Goal: Task Accomplishment & Management: Manage account settings

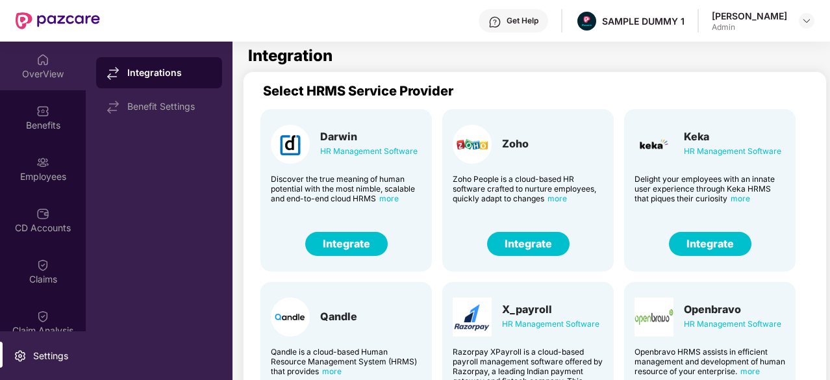
click at [16, 58] on div "OverView" at bounding box center [43, 66] width 86 height 49
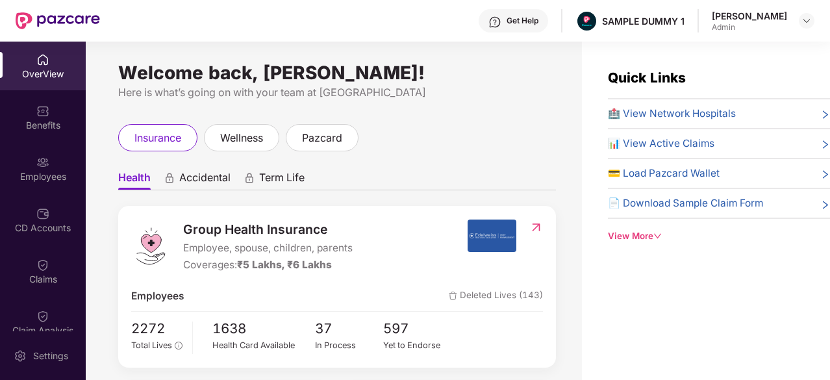
click at [577, 175] on div "Welcome back, [PERSON_NAME]! Here is what’s going on with your team at Pazcare …" at bounding box center [334, 219] width 496 height 354
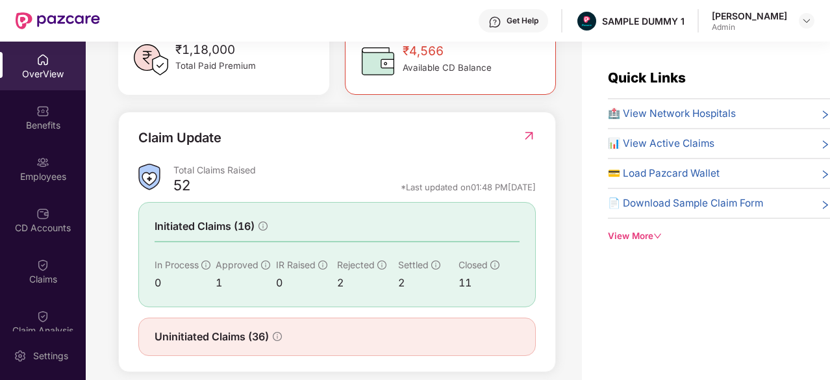
scroll to position [425, 0]
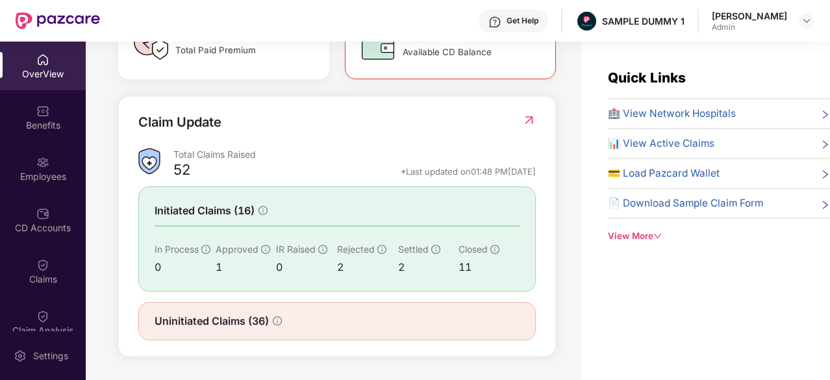
drag, startPoint x: 445, startPoint y: 172, endPoint x: 538, endPoint y: 176, distance: 93.0
click at [538, 176] on div "Claim Update Total Claims Raised 52 *Last updated on 01:48 PM[DATE] Initiated C…" at bounding box center [337, 226] width 438 height 261
drag, startPoint x: 538, startPoint y: 176, endPoint x: 441, endPoint y: 175, distance: 96.8
click at [441, 175] on div "Claim Update Total Claims Raised 52 *Last updated on 01:48 PM[DATE] Initiated C…" at bounding box center [337, 226] width 438 height 261
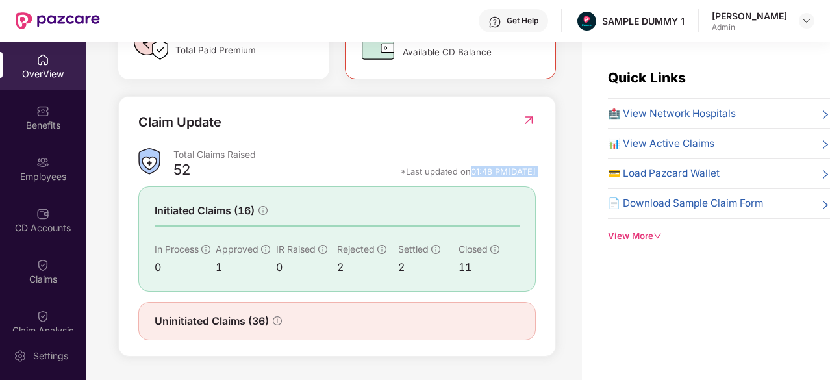
click at [441, 175] on div "*Last updated on 01:48 PM[DATE]" at bounding box center [468, 172] width 135 height 12
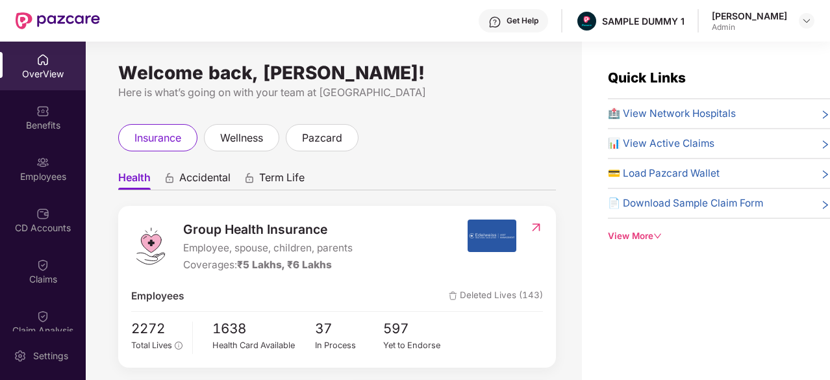
click at [742, 116] on div "🏥 View Network Hospitals" at bounding box center [719, 114] width 222 height 16
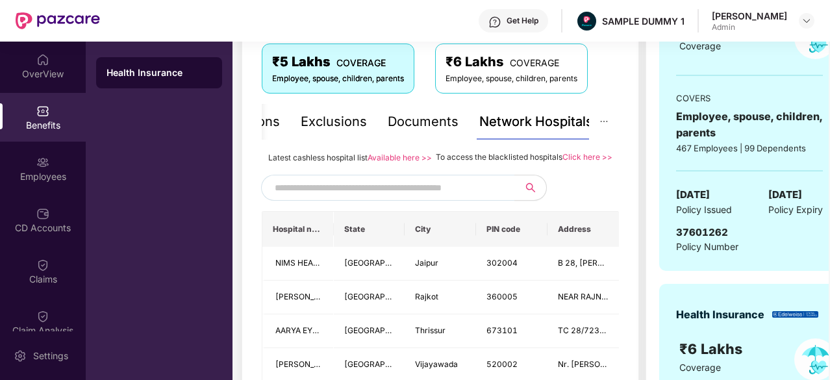
scroll to position [249, 0]
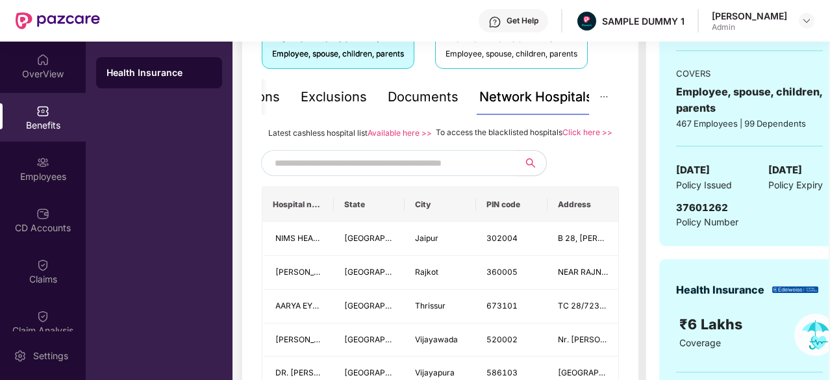
click at [427, 173] on input "text" at bounding box center [386, 162] width 222 height 19
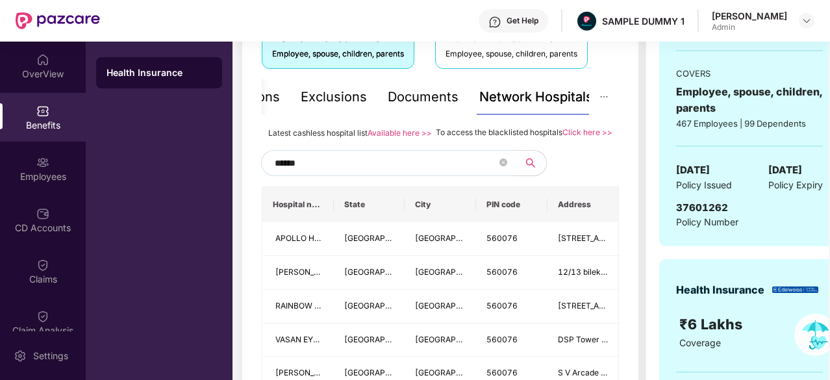
type input "******"
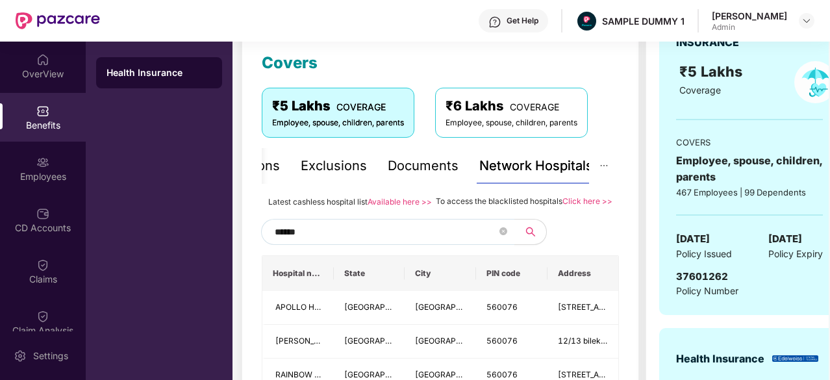
scroll to position [179, 0]
click at [305, 167] on div "Inclusions" at bounding box center [293, 167] width 62 height 20
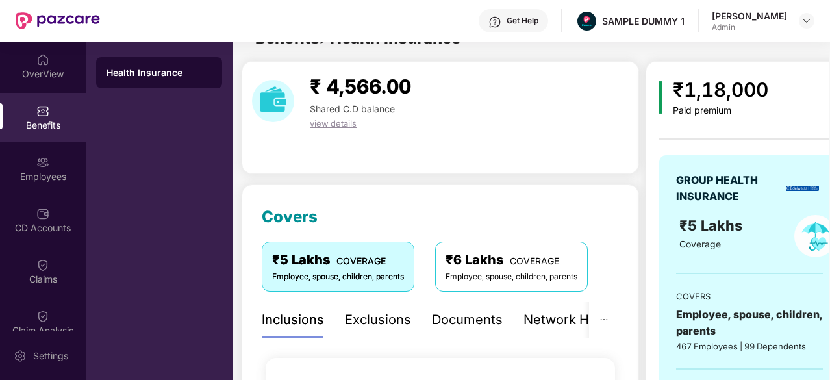
scroll to position [0, 0]
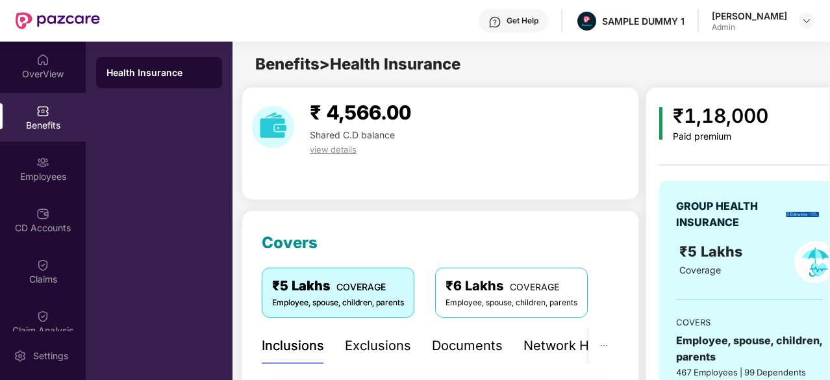
click at [390, 342] on div "Exclusions" at bounding box center [378, 346] width 66 height 20
click at [474, 342] on div "Documents" at bounding box center [467, 346] width 71 height 20
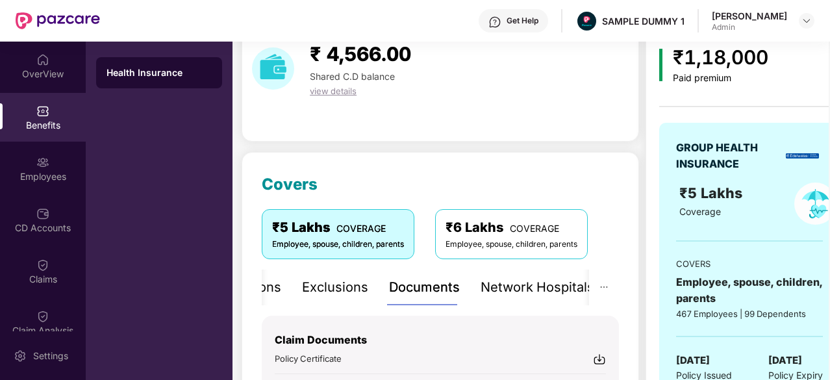
scroll to position [67, 0]
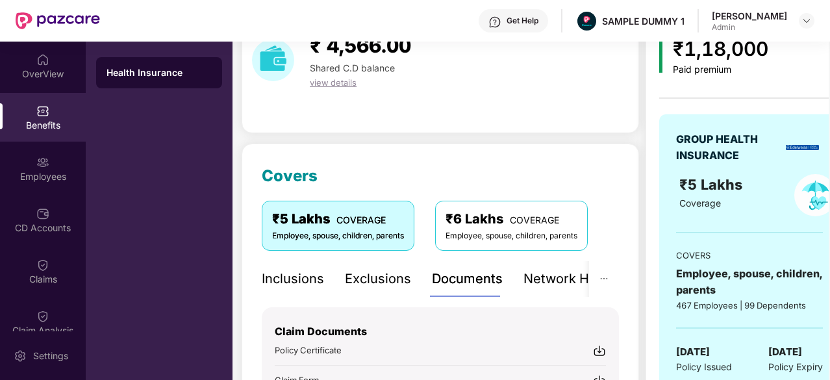
click at [275, 278] on div "Inclusions" at bounding box center [293, 279] width 62 height 20
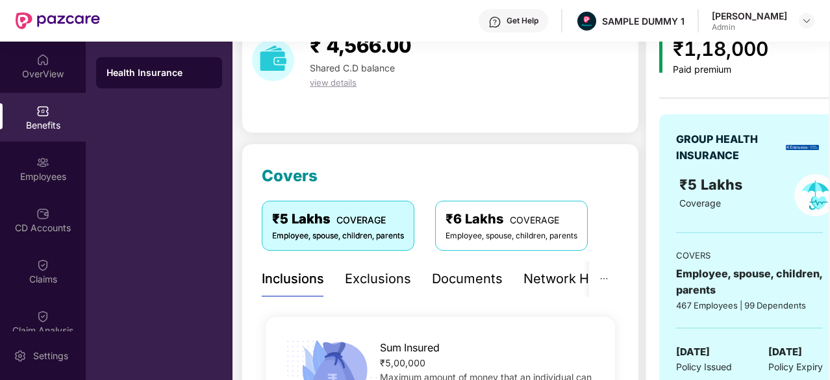
click at [498, 273] on div "Documents" at bounding box center [467, 279] width 71 height 20
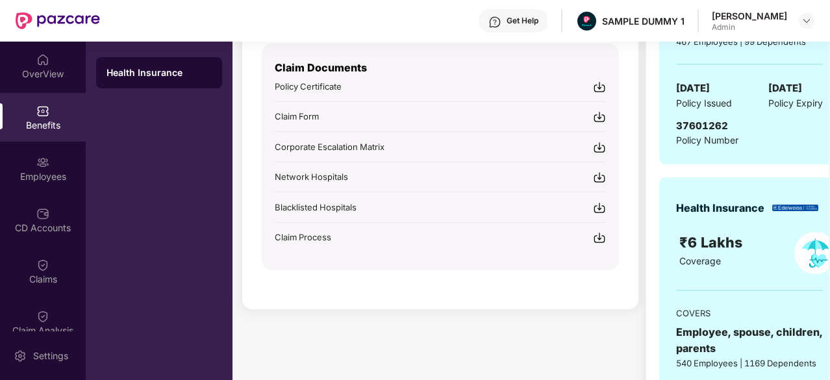
scroll to position [332, 0]
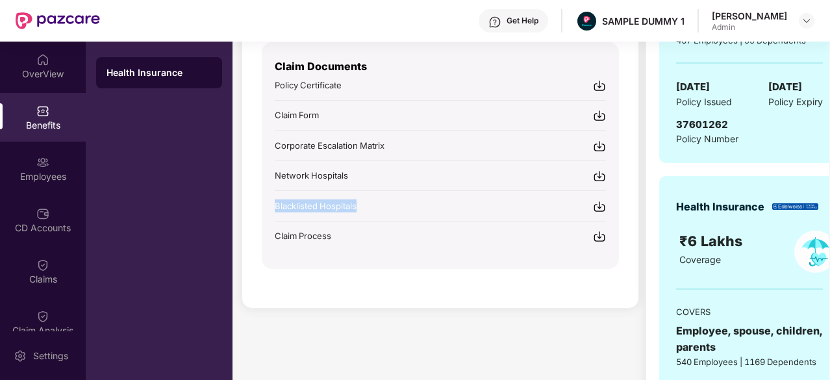
drag, startPoint x: 275, startPoint y: 198, endPoint x: 361, endPoint y: 202, distance: 85.8
click at [361, 202] on div "Blacklisted Hospitals" at bounding box center [440, 206] width 331 height 14
click at [437, 309] on div "₹ 4,566.00 Shared C.D balance view details Covers ₹5 Lakhs COVERAGE Employee, s…" at bounding box center [441, 128] width 398 height 747
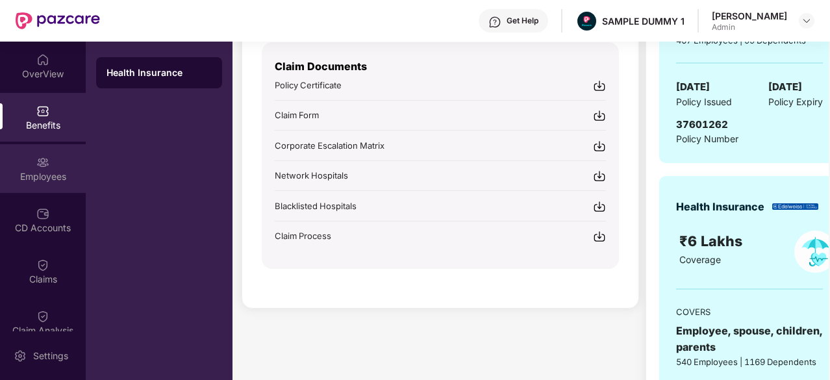
click at [16, 164] on div "Employees" at bounding box center [43, 168] width 86 height 49
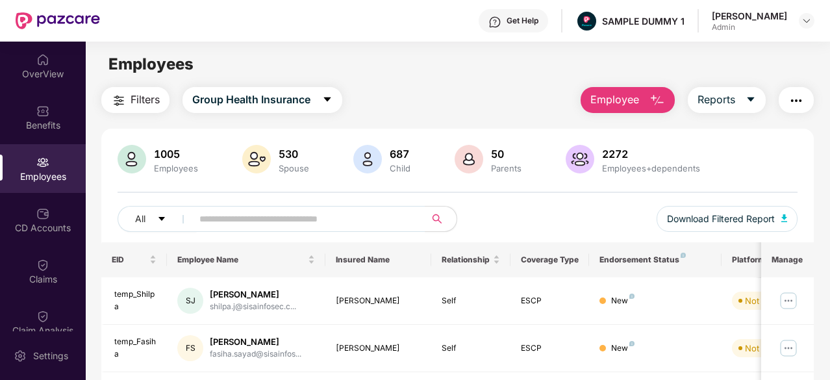
click at [36, 183] on div "Employees" at bounding box center [43, 168] width 86 height 49
click at [650, 99] on img "button" at bounding box center [658, 101] width 16 height 16
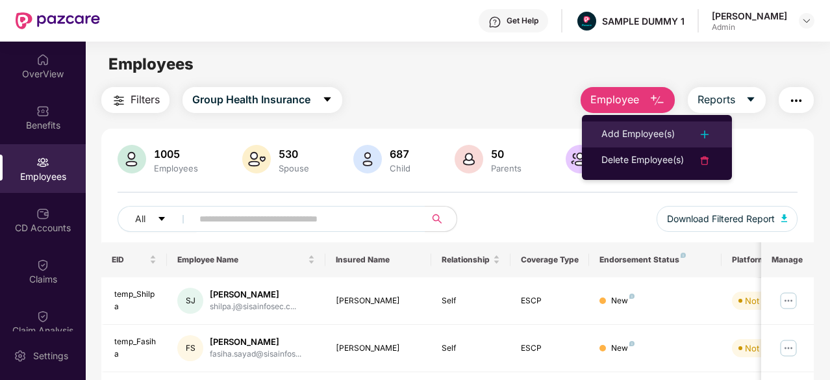
click at [659, 128] on div "Add Employee(s)" at bounding box center [638, 135] width 73 height 16
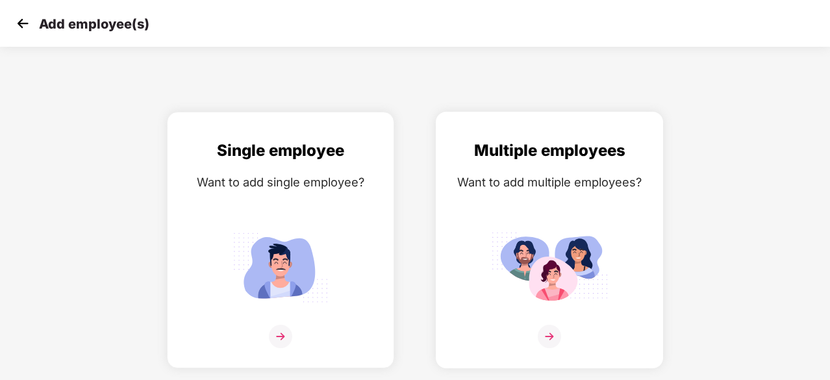
click at [553, 302] on img at bounding box center [549, 267] width 117 height 81
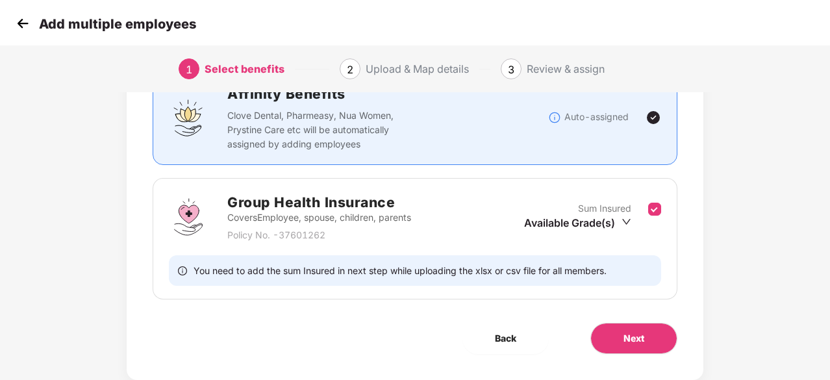
scroll to position [142, 0]
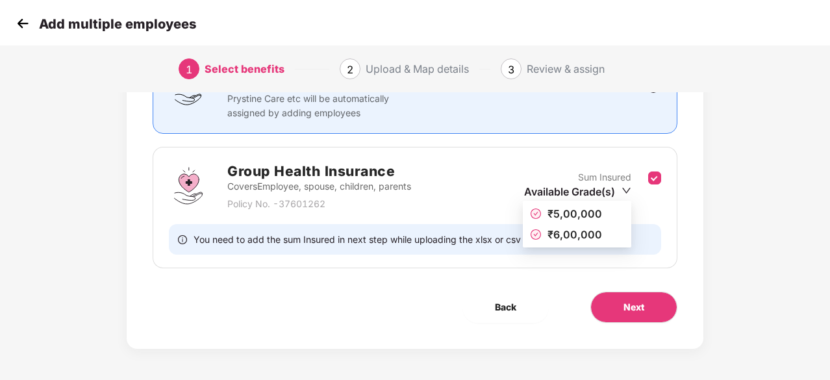
click at [566, 194] on div "Available Grade(s)" at bounding box center [577, 191] width 107 height 14
click at [574, 236] on span "₹6,00,000" at bounding box center [575, 234] width 55 height 13
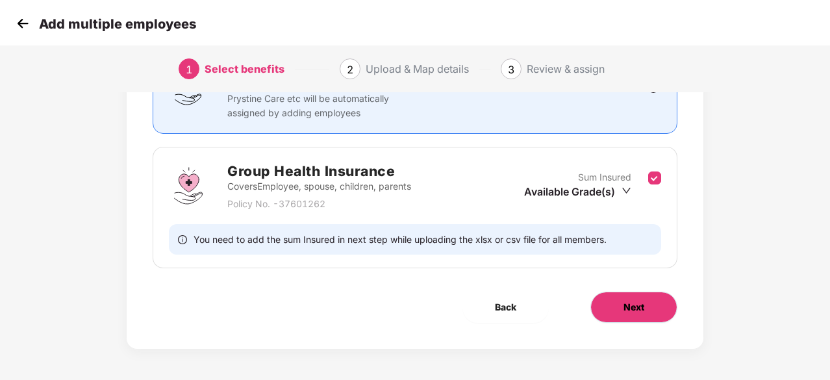
click at [630, 310] on span "Next" at bounding box center [634, 307] width 21 height 14
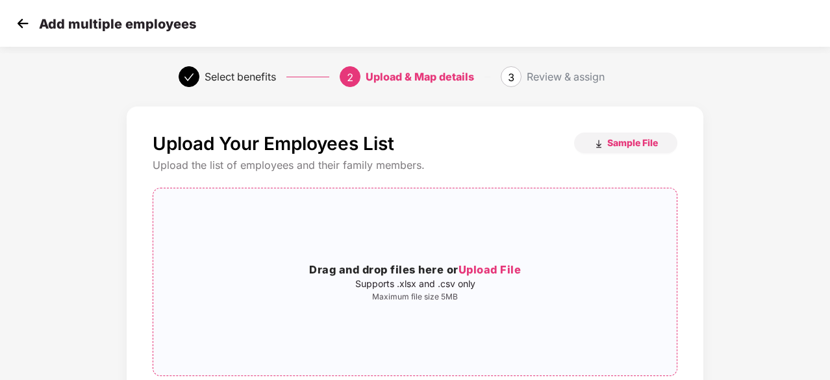
scroll to position [142, 0]
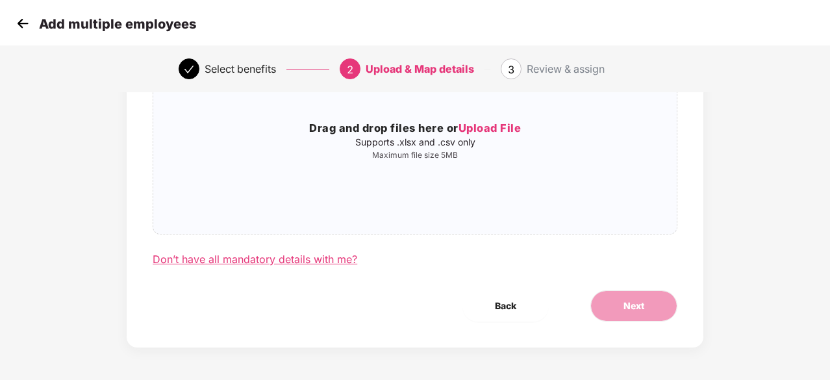
click at [322, 258] on div "Don’t have all mandatory details with me?" at bounding box center [255, 260] width 205 height 14
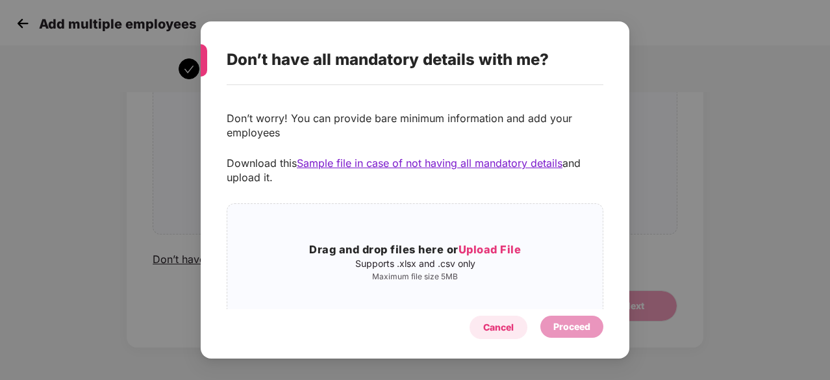
click at [495, 331] on div "Cancel" at bounding box center [498, 327] width 31 height 14
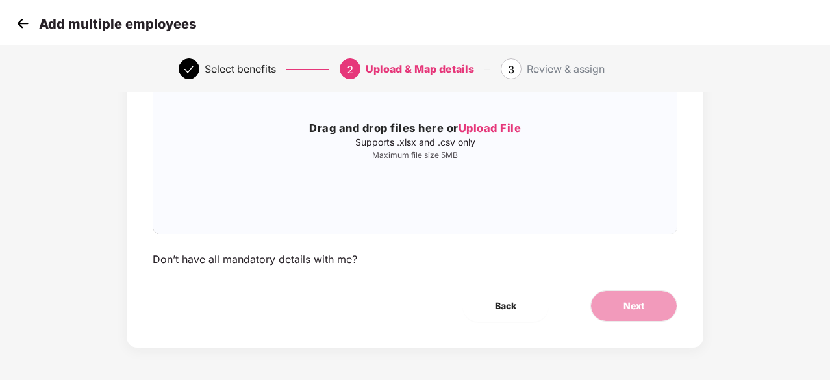
scroll to position [0, 0]
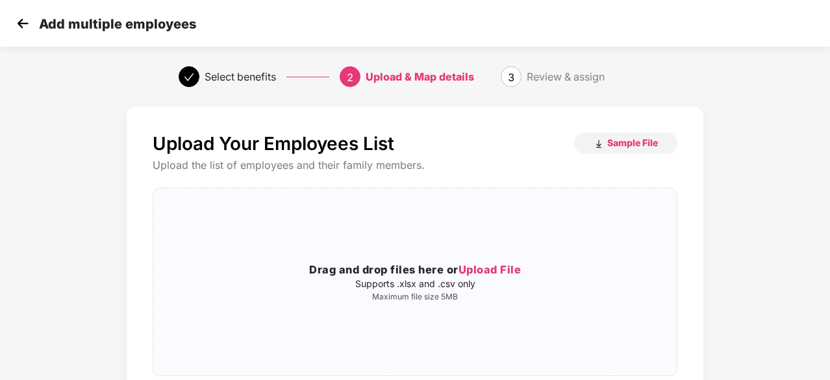
click at [18, 32] on img at bounding box center [22, 23] width 19 height 19
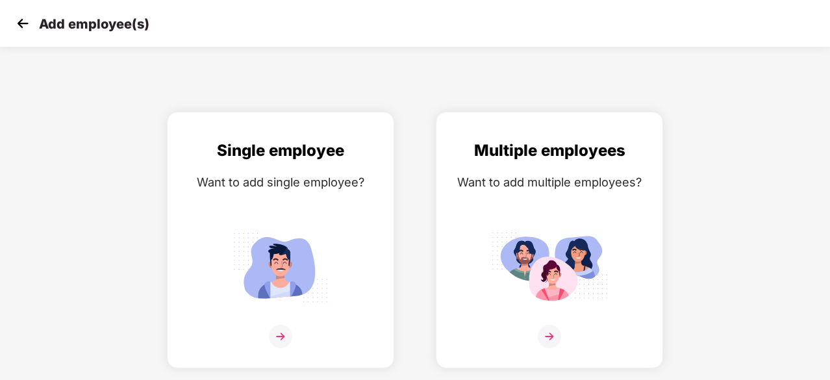
click at [21, 20] on img at bounding box center [22, 23] width 19 height 19
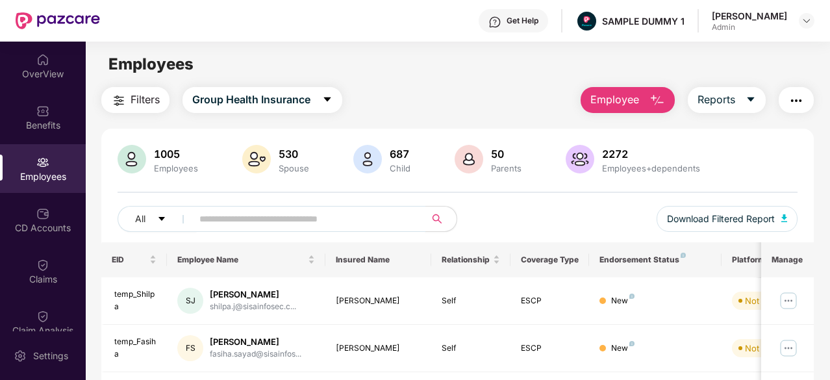
click at [285, 223] on input "text" at bounding box center [303, 218] width 209 height 19
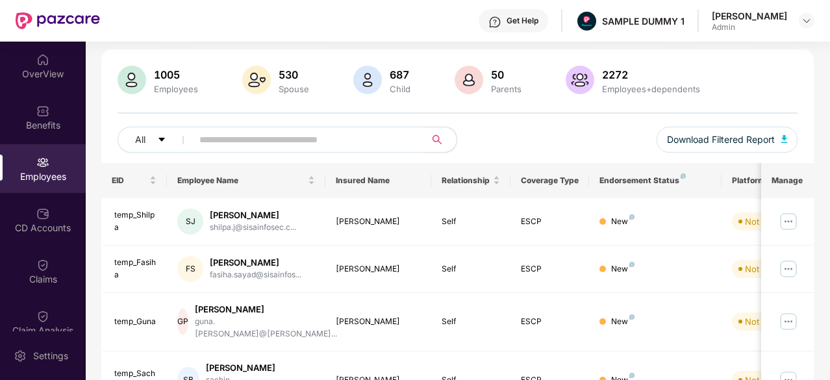
scroll to position [80, 0]
click at [273, 134] on input "text" at bounding box center [303, 138] width 209 height 19
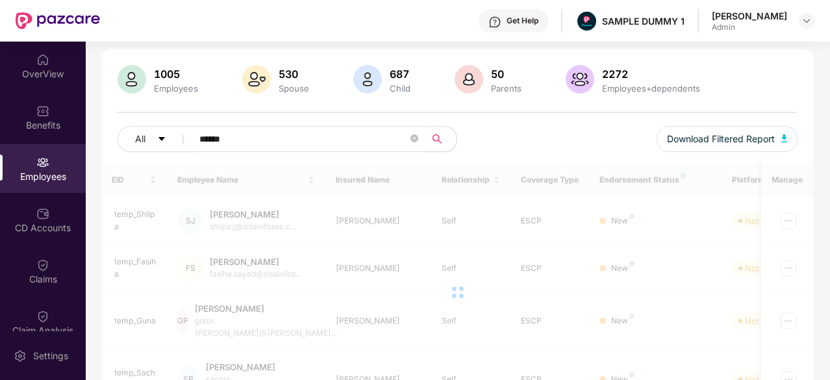
type input "******"
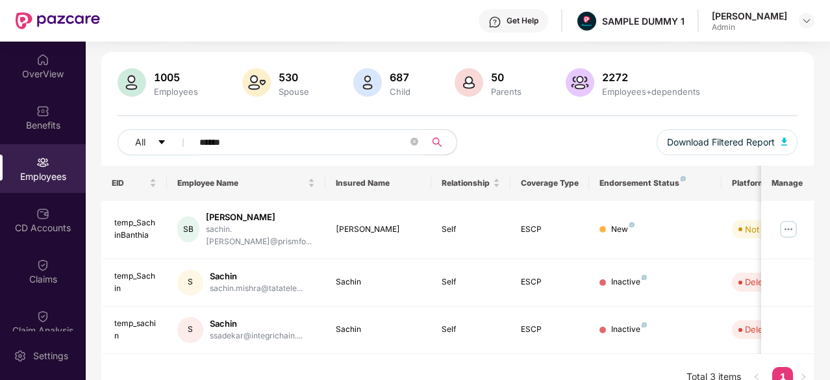
scroll to position [77, 0]
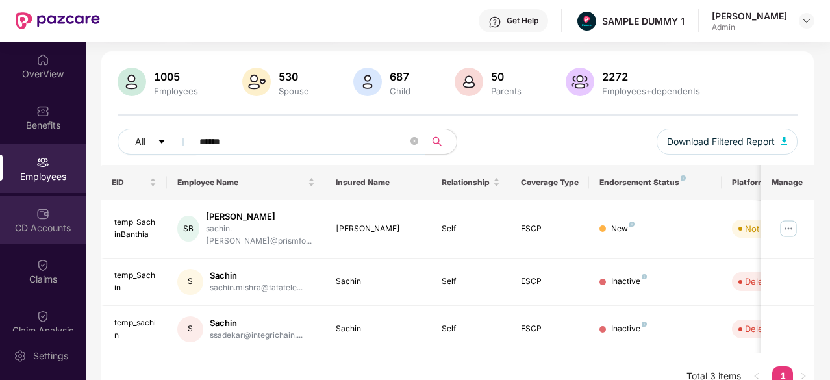
click at [48, 212] on div "CD Accounts" at bounding box center [43, 220] width 86 height 49
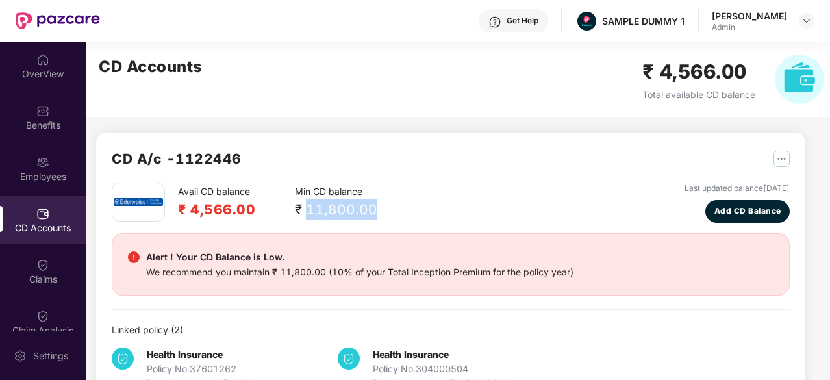
drag, startPoint x: 305, startPoint y: 212, endPoint x: 372, endPoint y: 210, distance: 67.0
click at [372, 210] on div "₹ 11,800.00" at bounding box center [336, 209] width 82 height 21
drag, startPoint x: 372, startPoint y: 210, endPoint x: 306, endPoint y: 207, distance: 65.7
click at [306, 207] on div "₹ 11,800.00" at bounding box center [336, 209] width 82 height 21
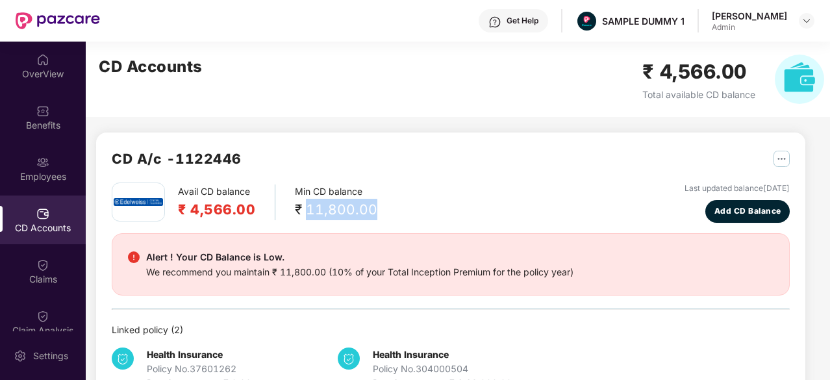
click at [306, 207] on div "₹ 11,800.00" at bounding box center [336, 209] width 82 height 21
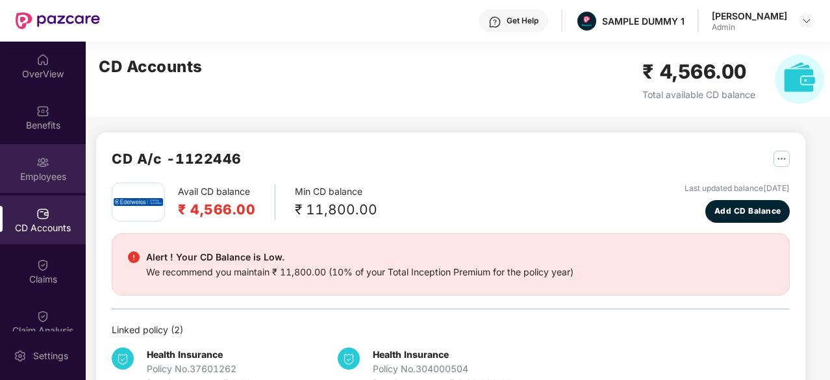
click at [61, 162] on div "Employees" at bounding box center [43, 168] width 86 height 49
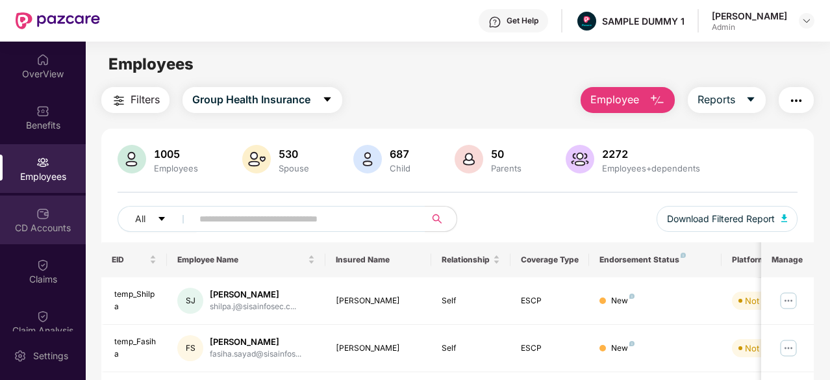
click at [65, 202] on div "CD Accounts" at bounding box center [43, 220] width 86 height 49
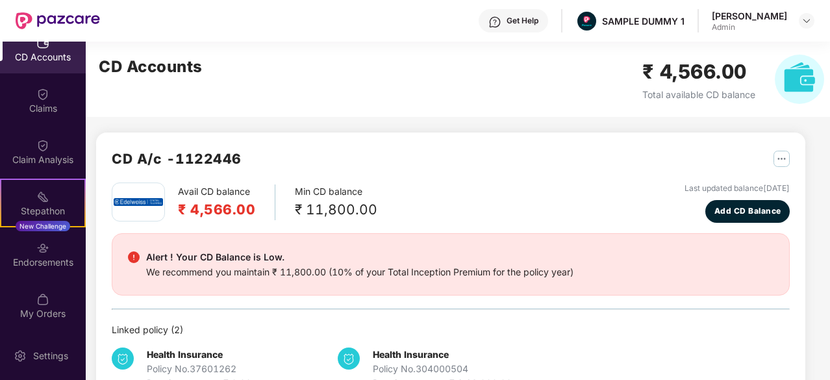
scroll to position [188, 0]
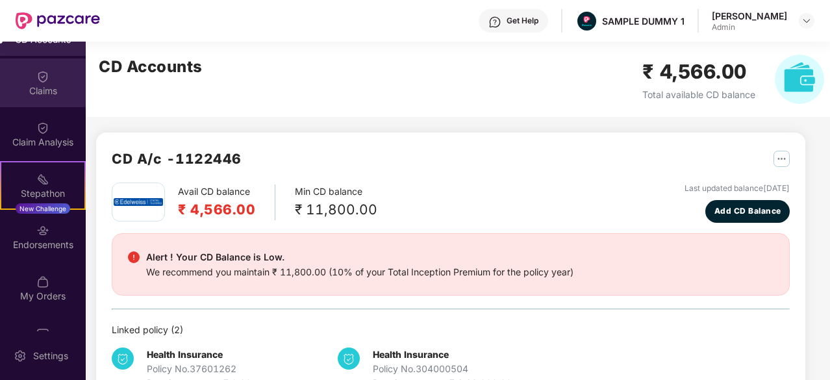
click at [60, 82] on div "Claims" at bounding box center [43, 82] width 86 height 49
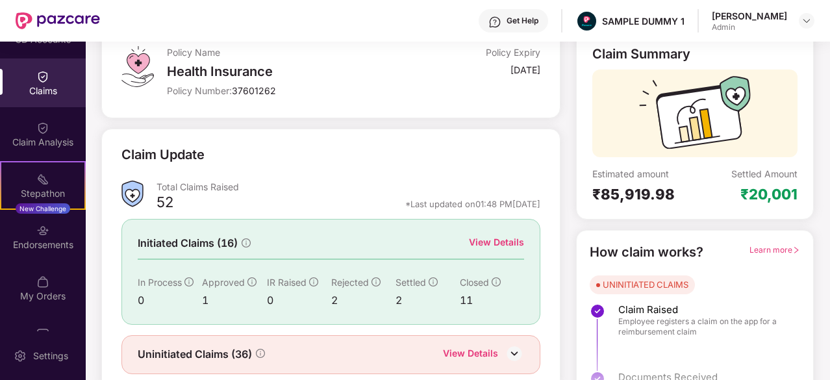
scroll to position [127, 0]
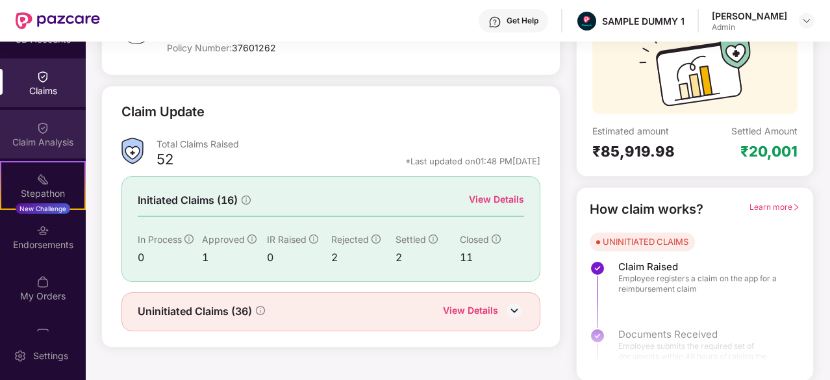
click at [32, 145] on div "Claim Analysis" at bounding box center [43, 142] width 86 height 13
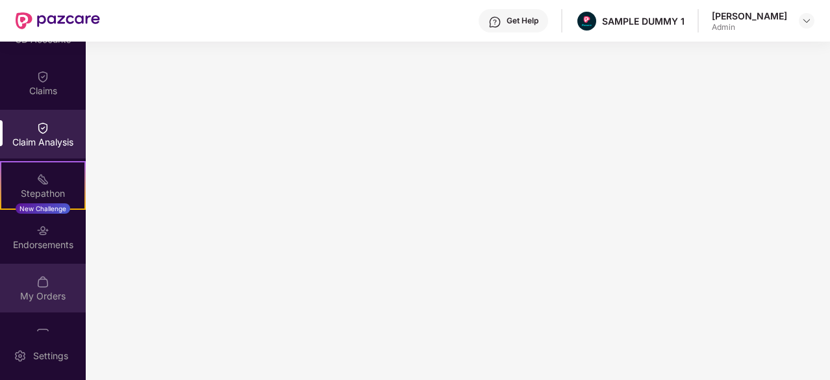
scroll to position [223, 0]
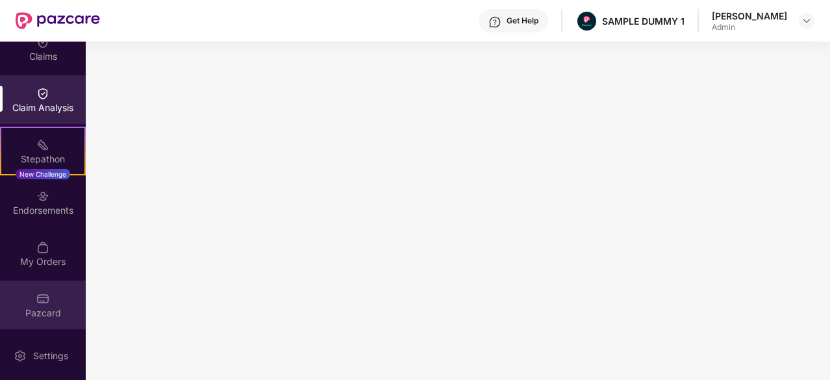
click at [60, 292] on div "Pazcard" at bounding box center [43, 305] width 86 height 49
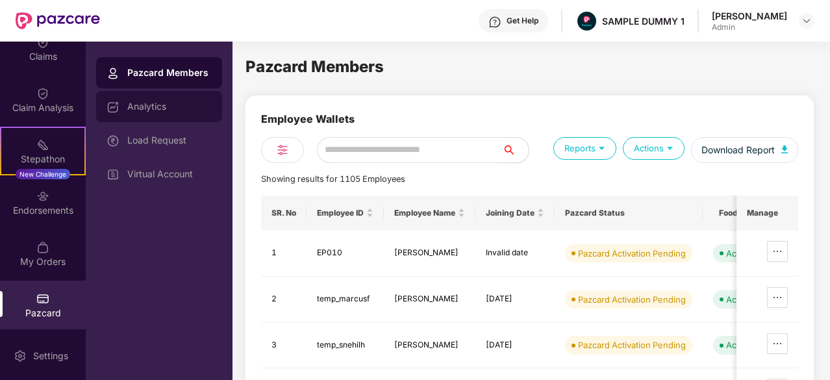
click at [133, 101] on div "Analytics" at bounding box center [169, 106] width 84 height 10
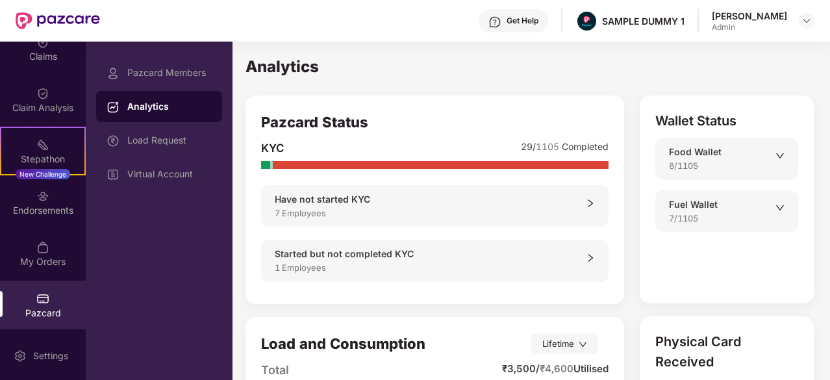
click at [774, 149] on div "Food Wallet" at bounding box center [722, 152] width 107 height 14
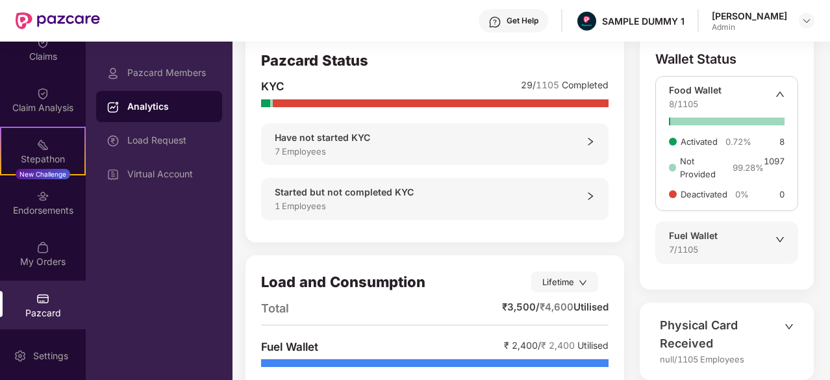
scroll to position [64, 0]
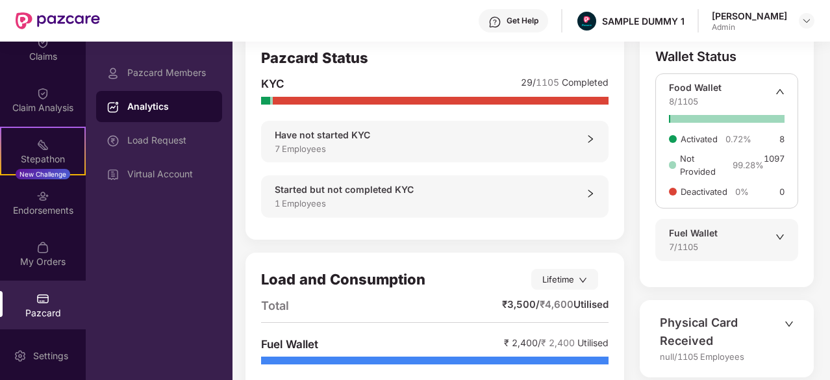
click at [771, 232] on div "Fuel Wallet" at bounding box center [722, 233] width 107 height 14
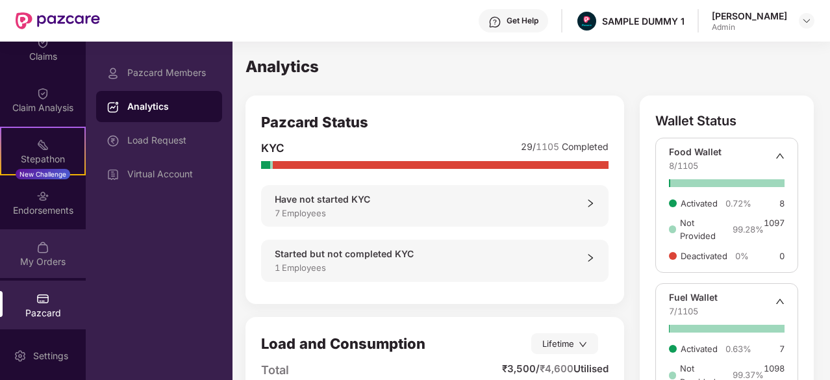
scroll to position [166, 0]
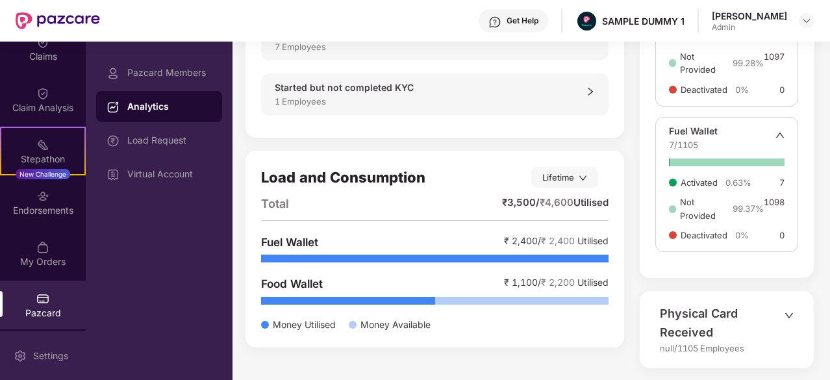
click at [51, 362] on div "Settings" at bounding box center [50, 355] width 43 height 13
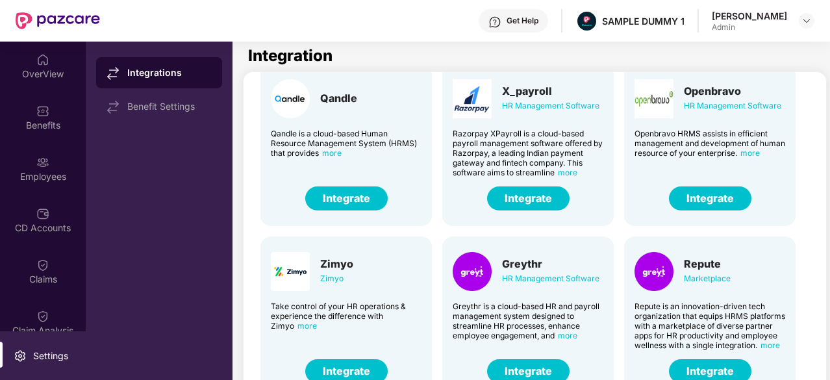
scroll to position [321, 0]
